Goal: Task Accomplishment & Management: Use online tool/utility

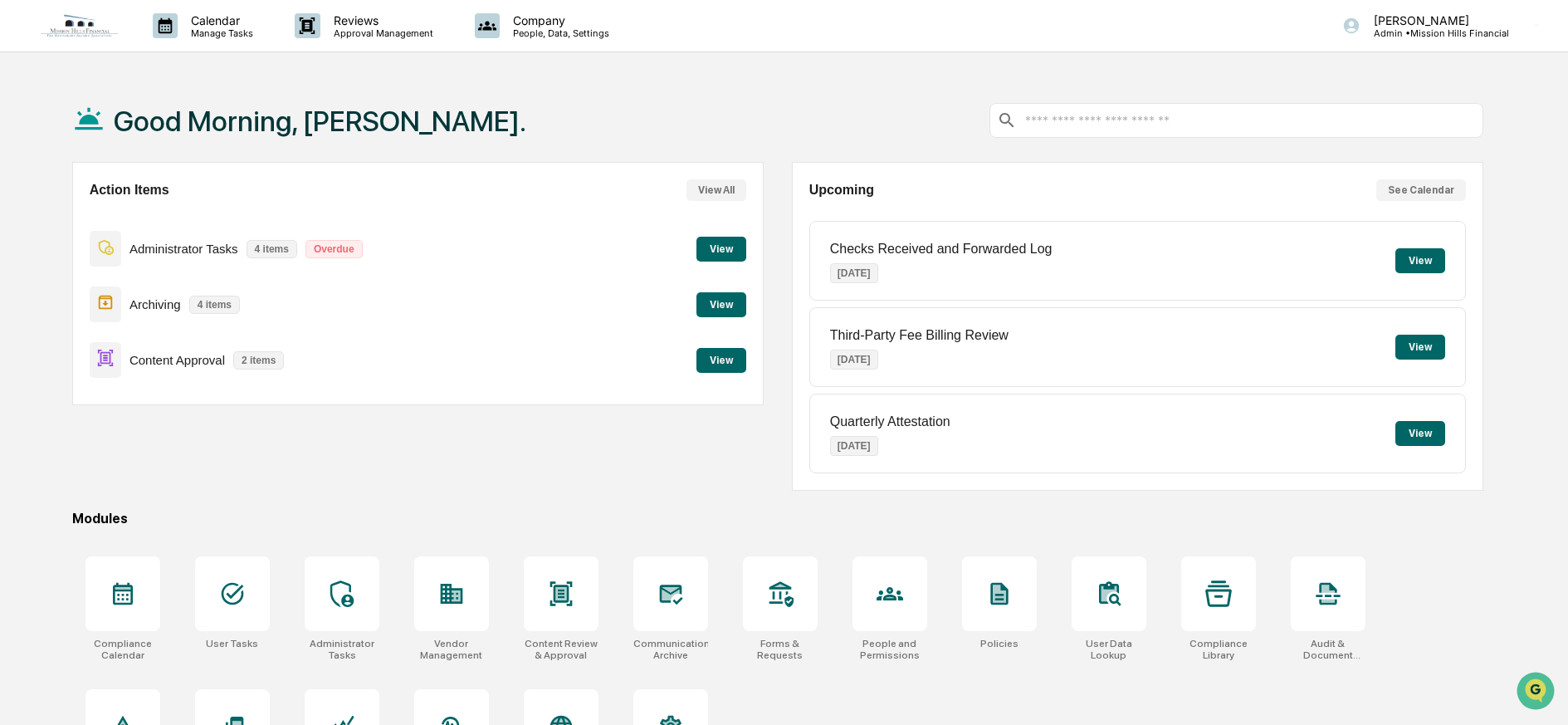
click at [714, 358] on button "View" at bounding box center [721, 360] width 50 height 24
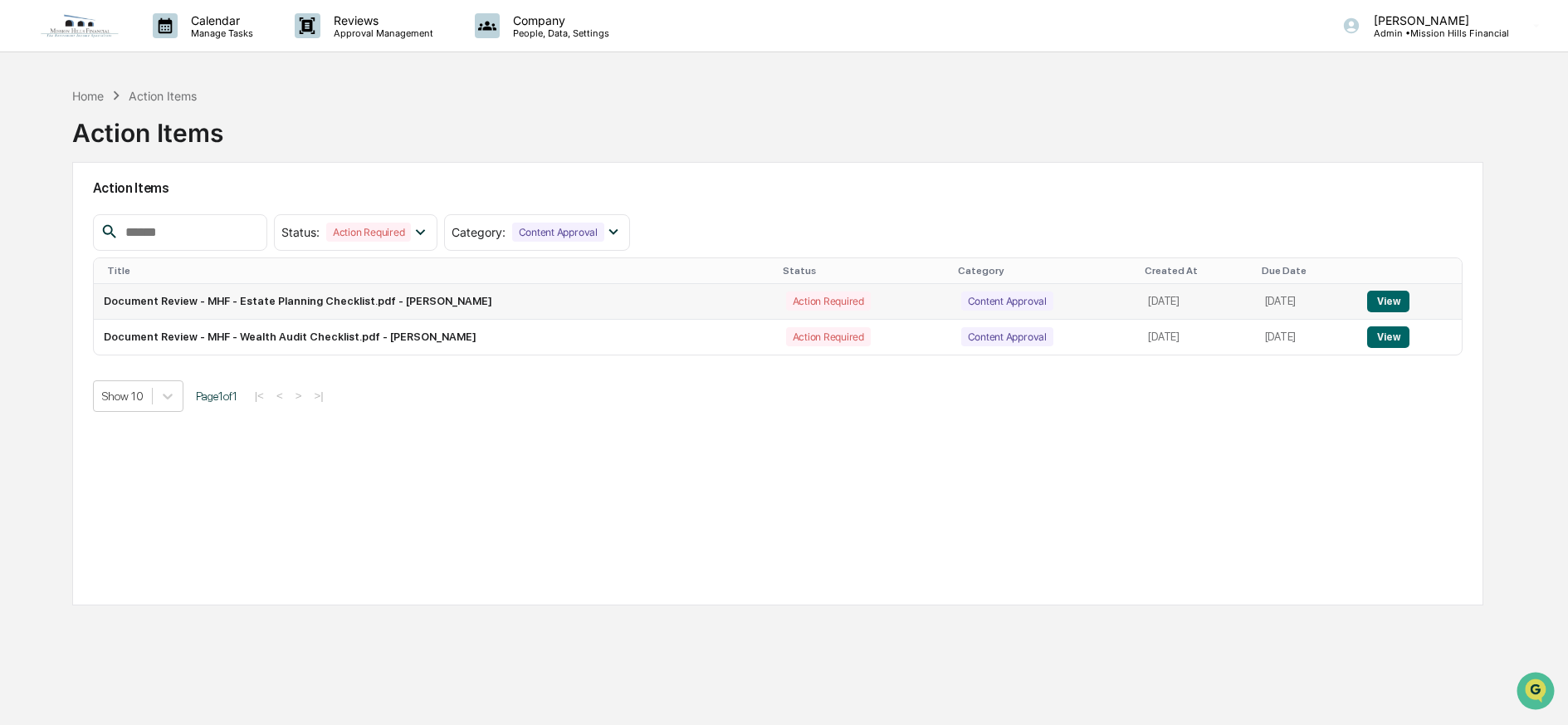
click at [1392, 299] on button "View" at bounding box center [1388, 301] width 42 height 22
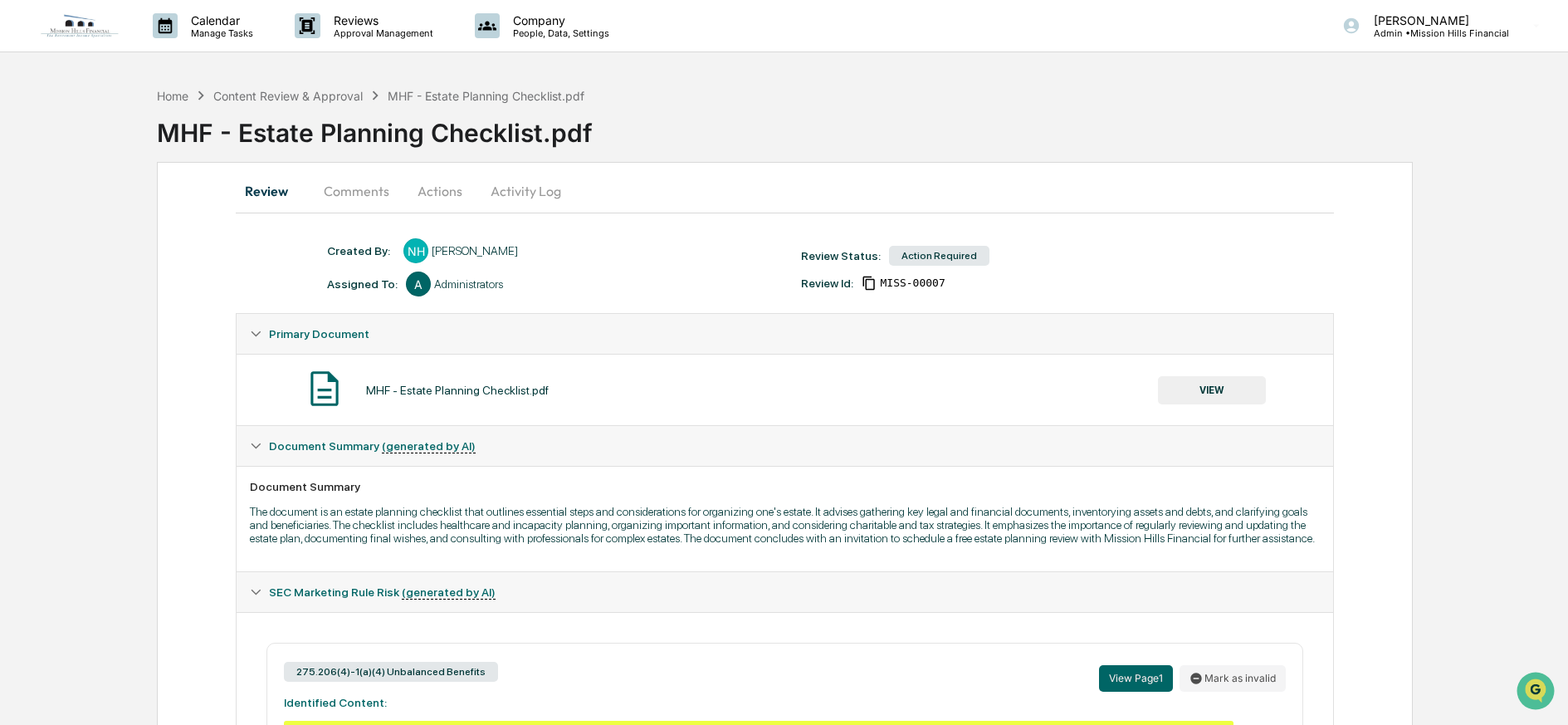
click at [1223, 385] on button "VIEW" at bounding box center [1211, 390] width 108 height 28
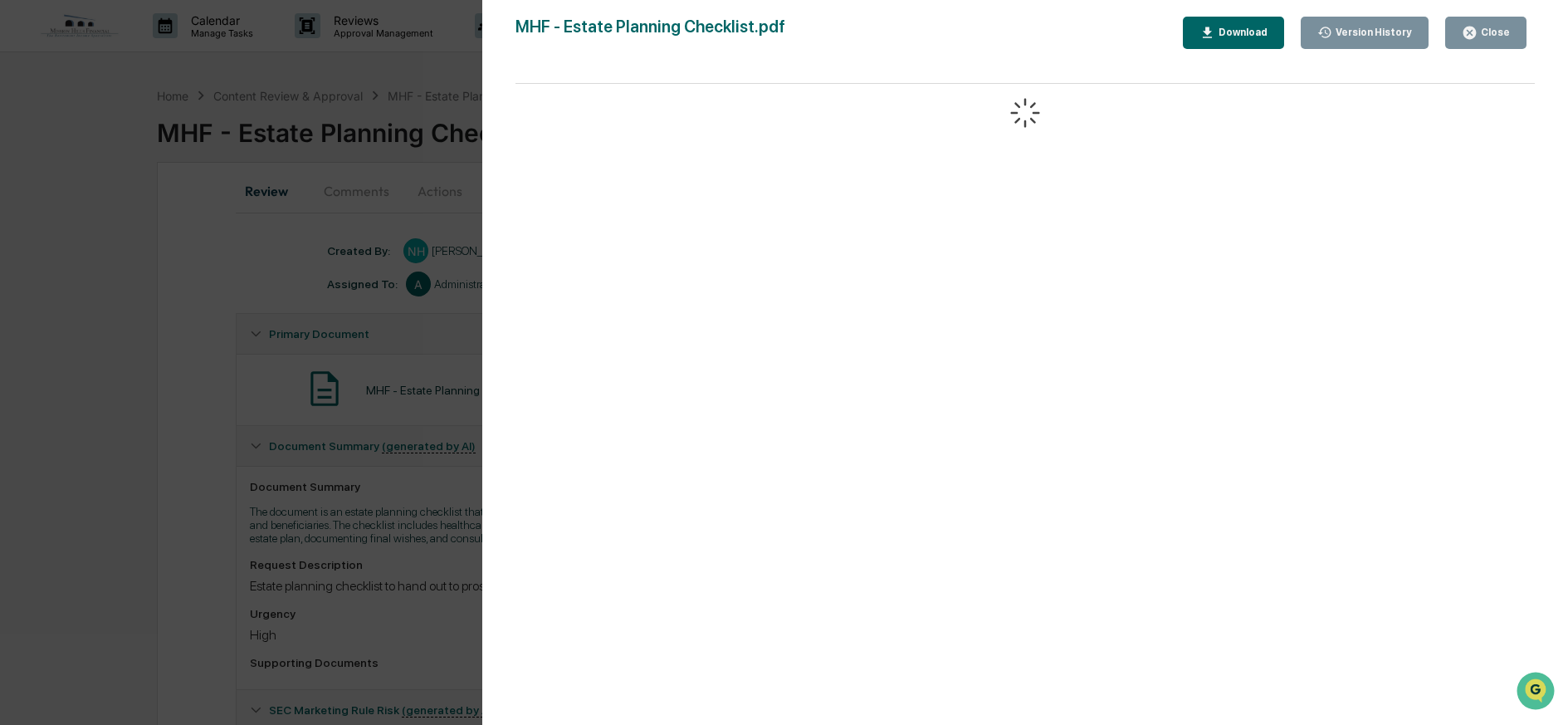
click at [1246, 33] on div "Download" at bounding box center [1241, 31] width 52 height 11
click at [1489, 31] on div "Close" at bounding box center [1493, 31] width 32 height 11
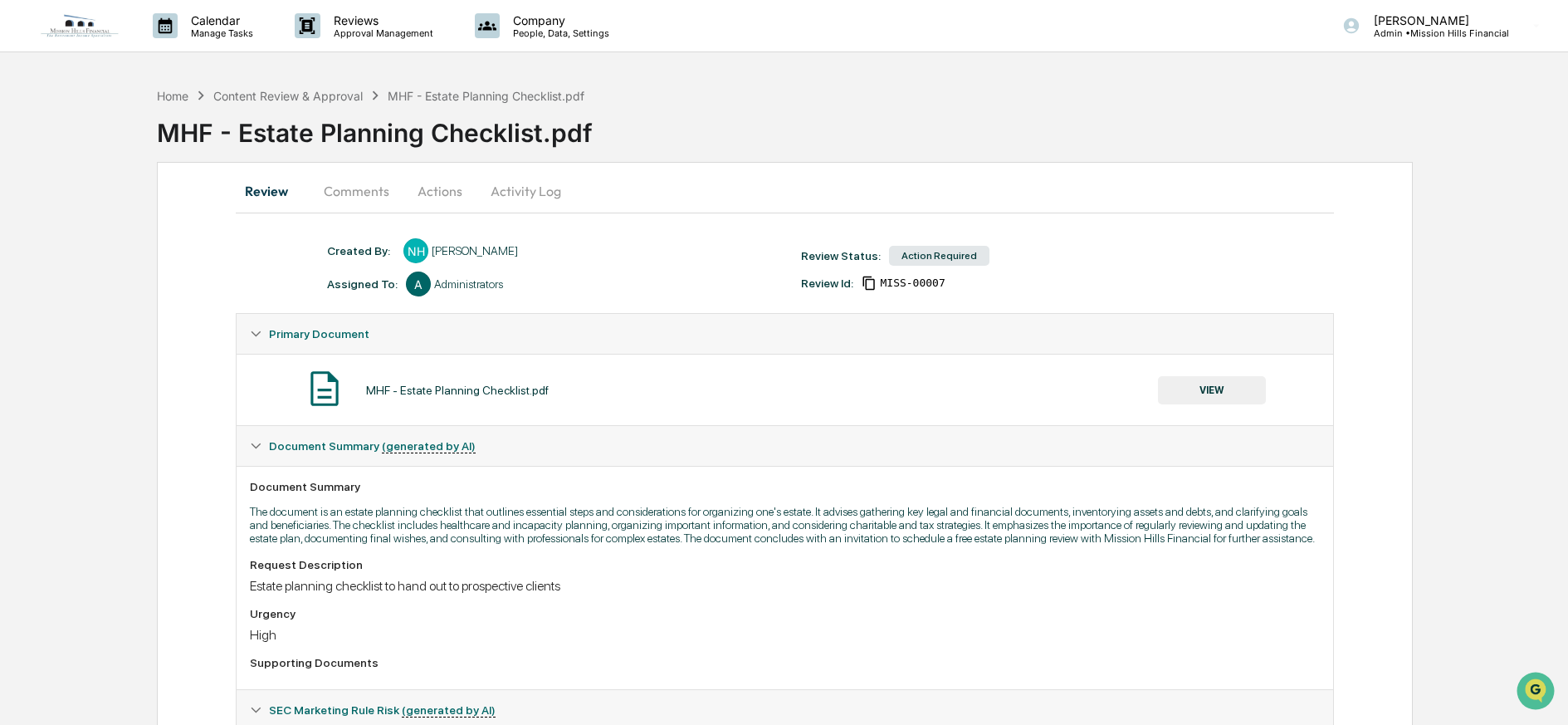
click at [322, 192] on button "Comments" at bounding box center [356, 192] width 92 height 40
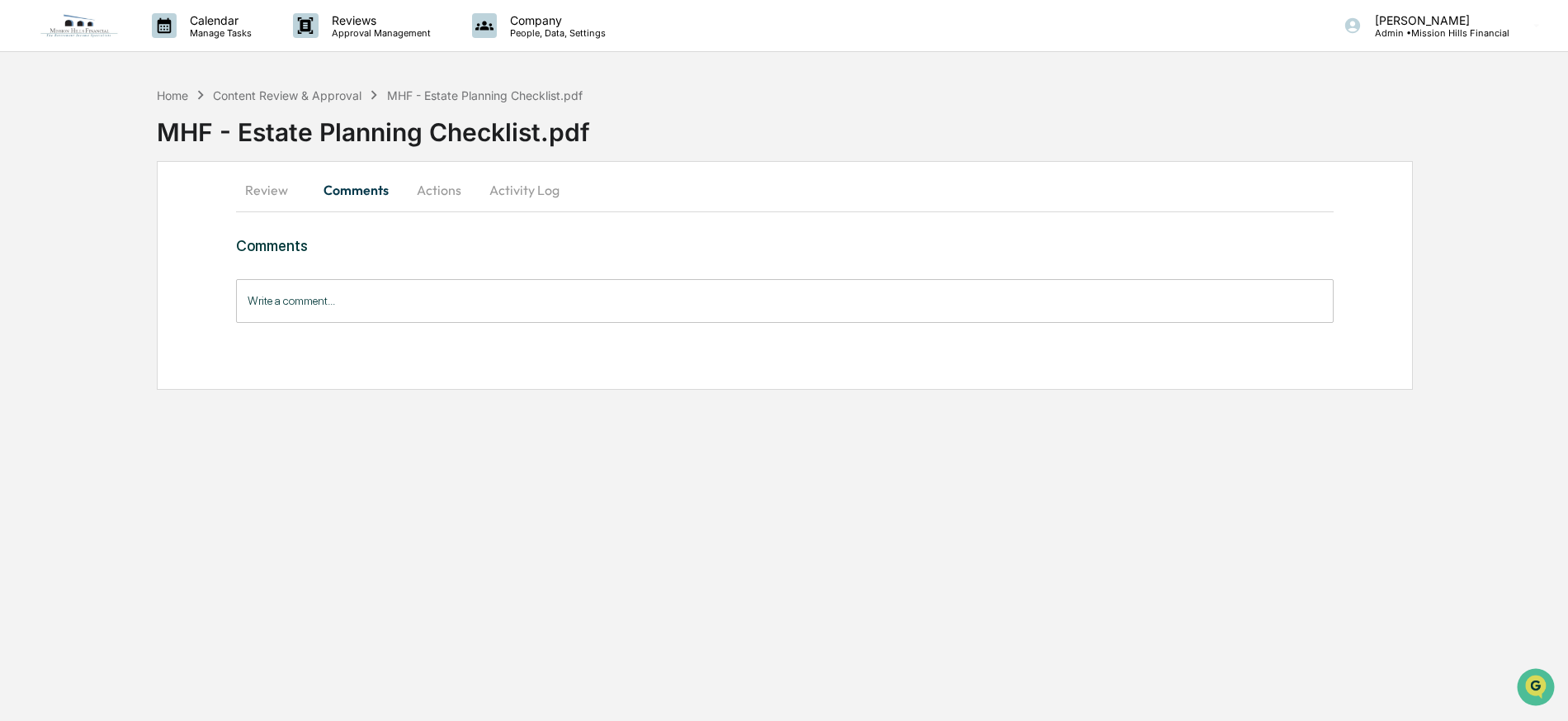
click at [448, 190] on button "Actions" at bounding box center [438, 190] width 74 height 40
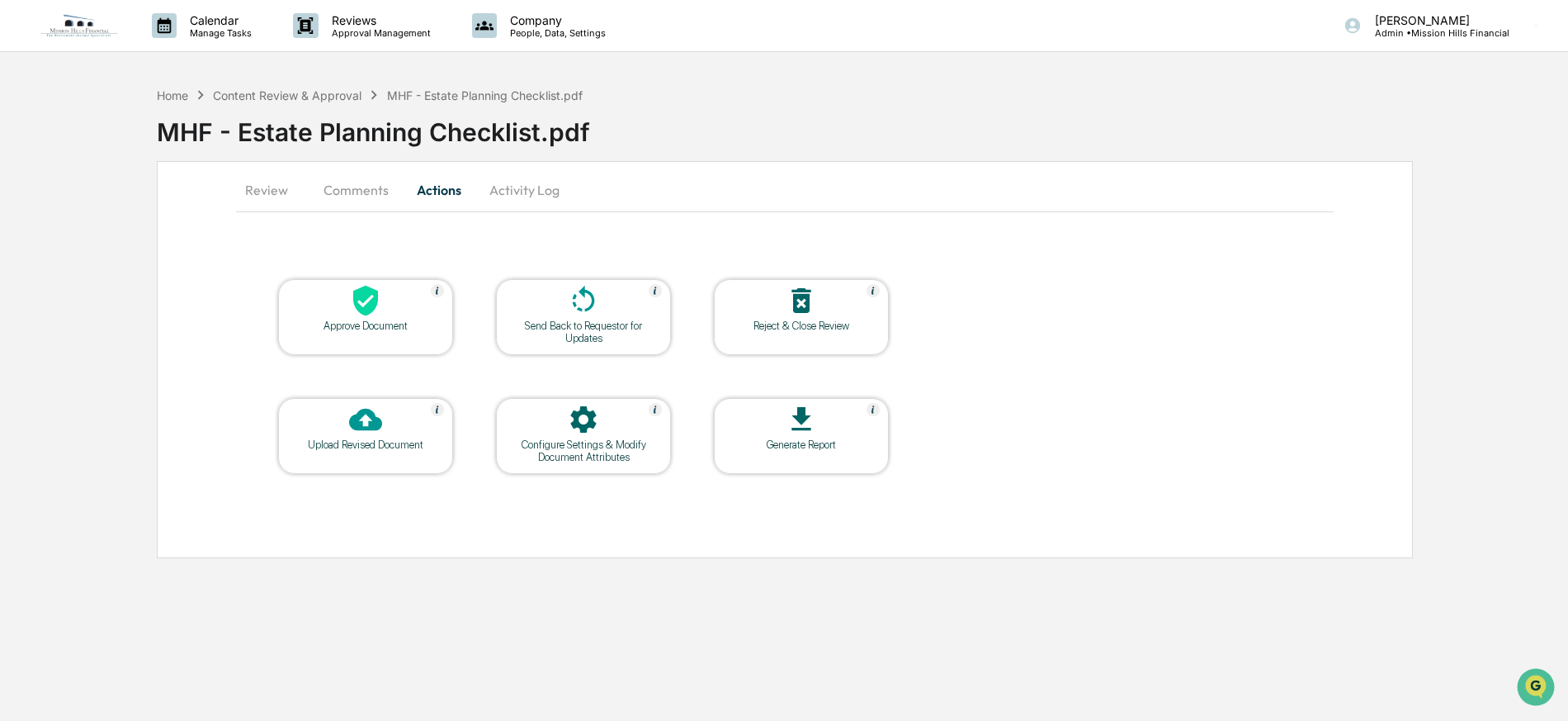
click at [528, 194] on button "Activity Log" at bounding box center [524, 190] width 96 height 40
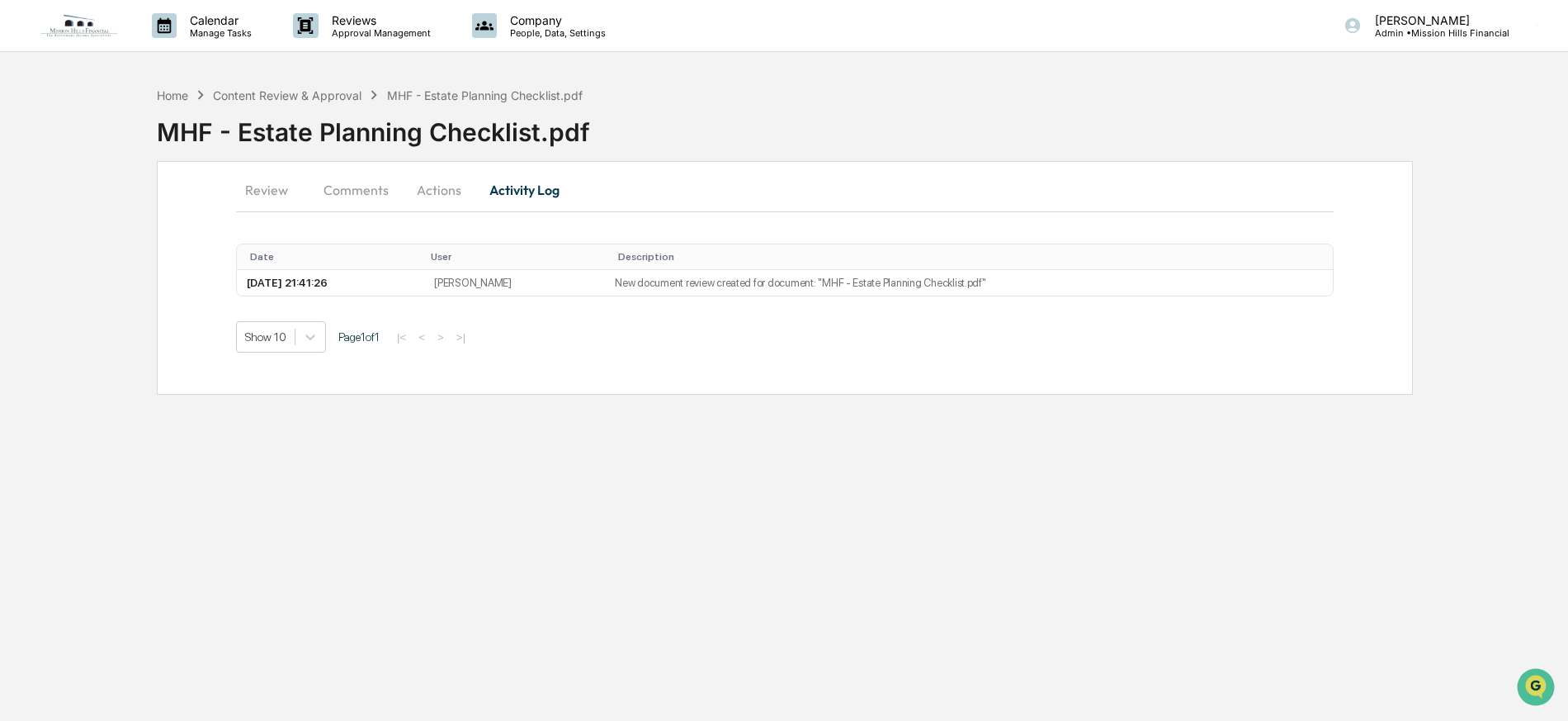
click at [342, 193] on button "Comments" at bounding box center [355, 190] width 91 height 40
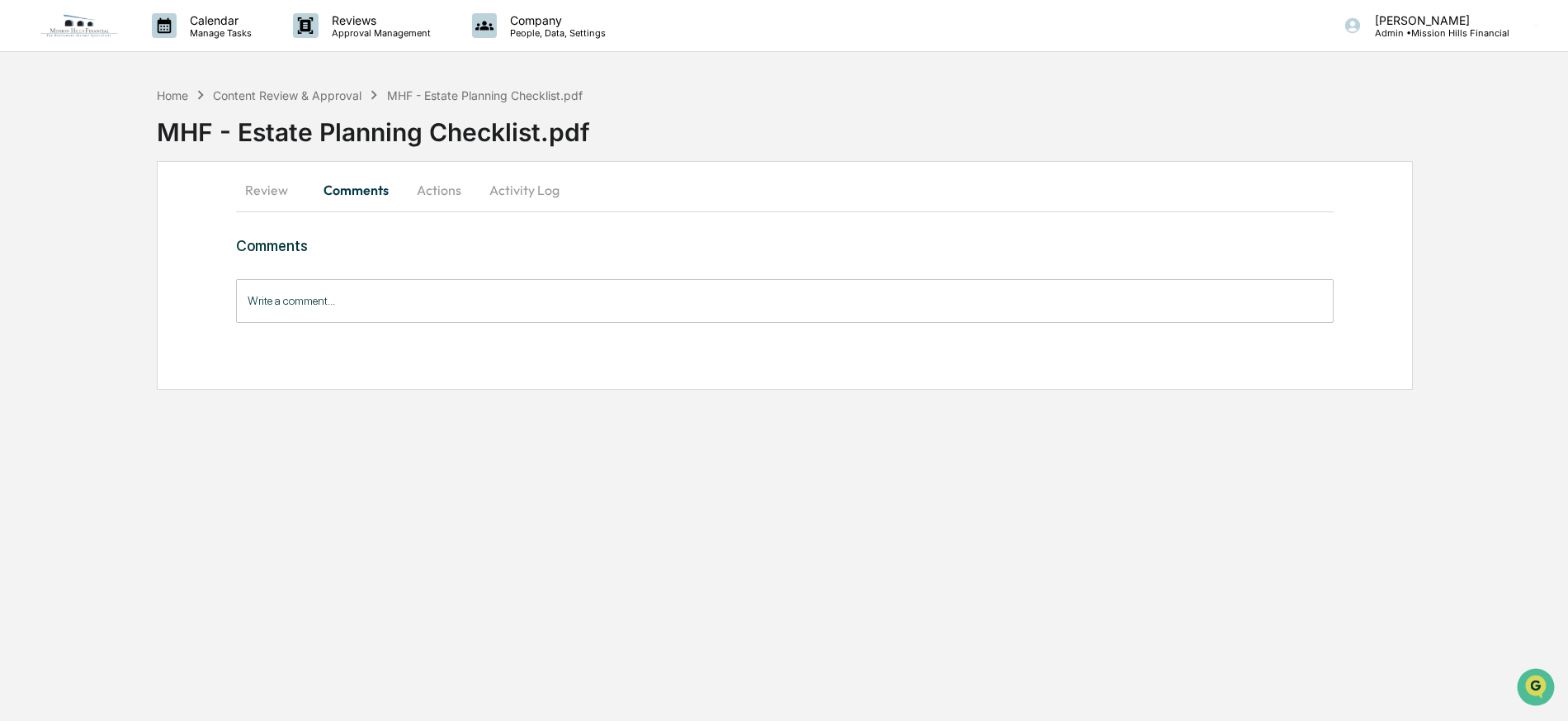
click at [270, 188] on button "Review" at bounding box center [273, 190] width 74 height 40
